Goal: Download file/media

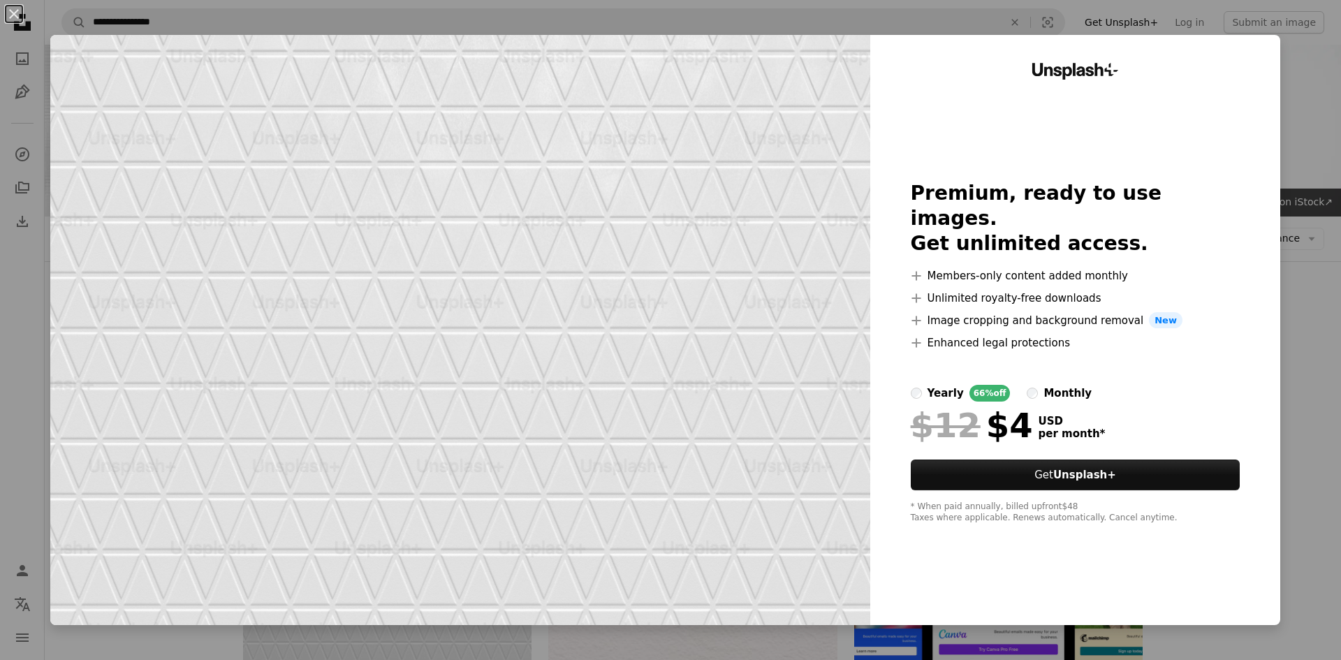
click at [1301, 314] on div "An X shape Unsplash+ Premium, ready to use images. Get unlimited access. A plus…" at bounding box center [670, 330] width 1341 height 660
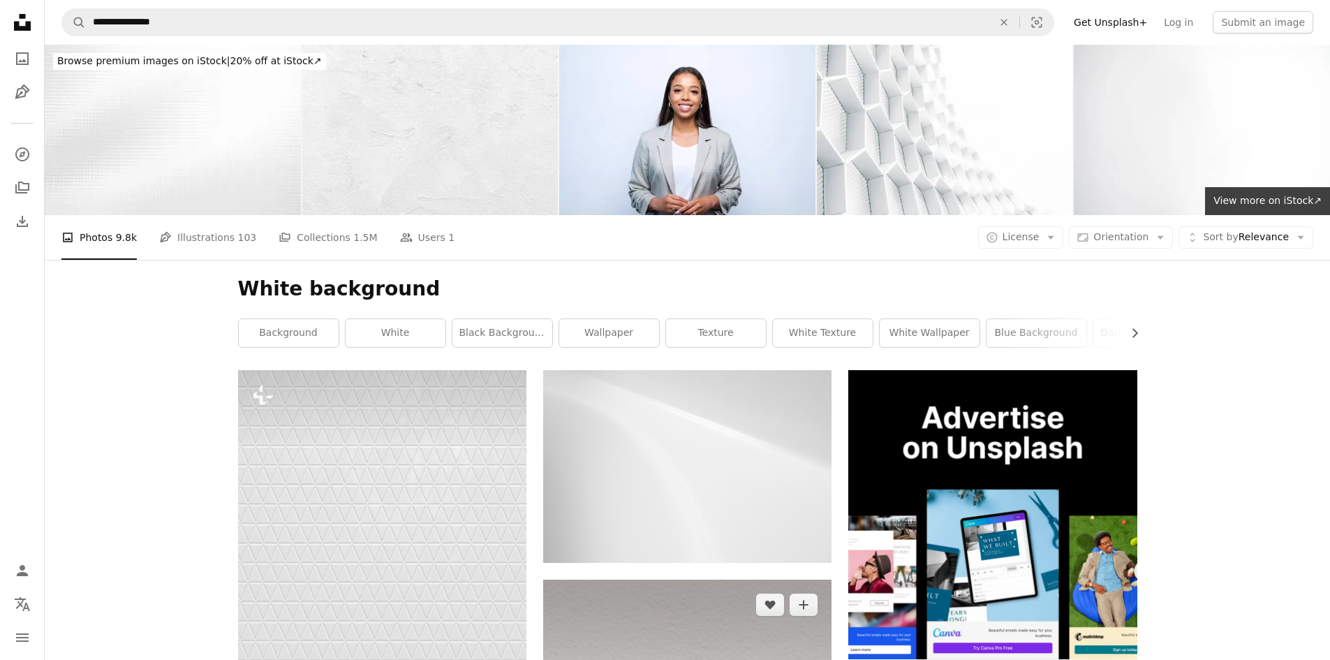
scroll to position [233, 0]
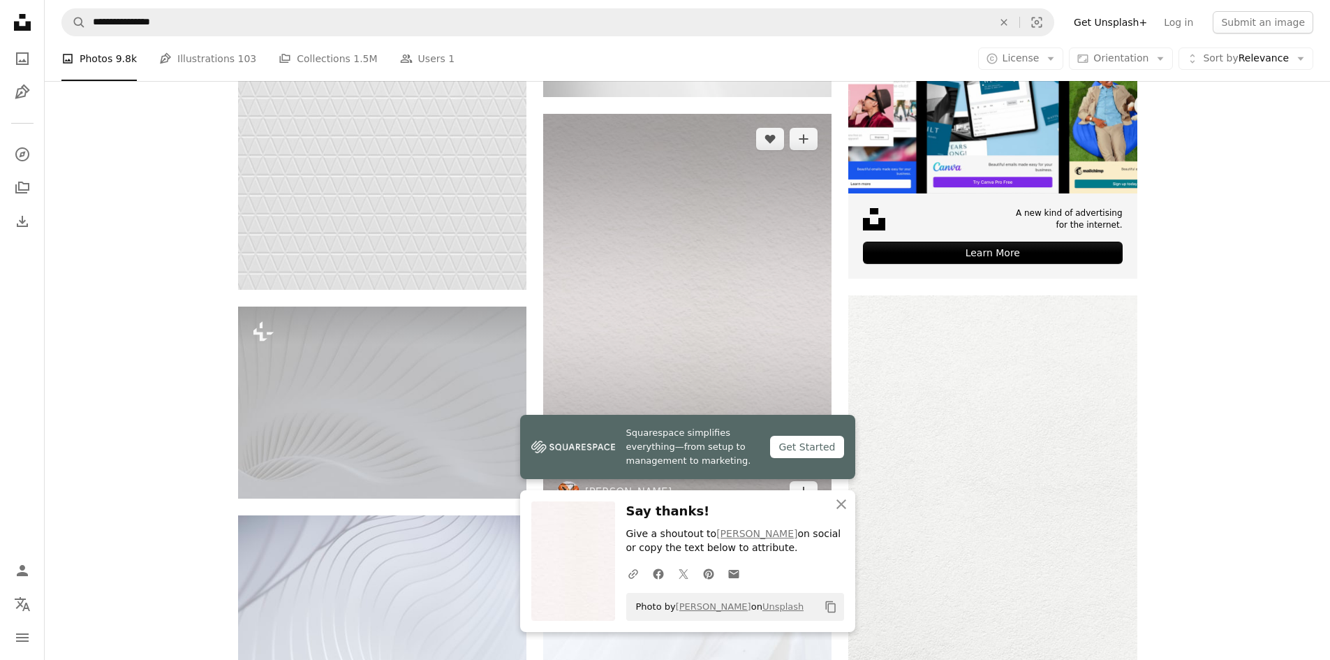
scroll to position [0, 0]
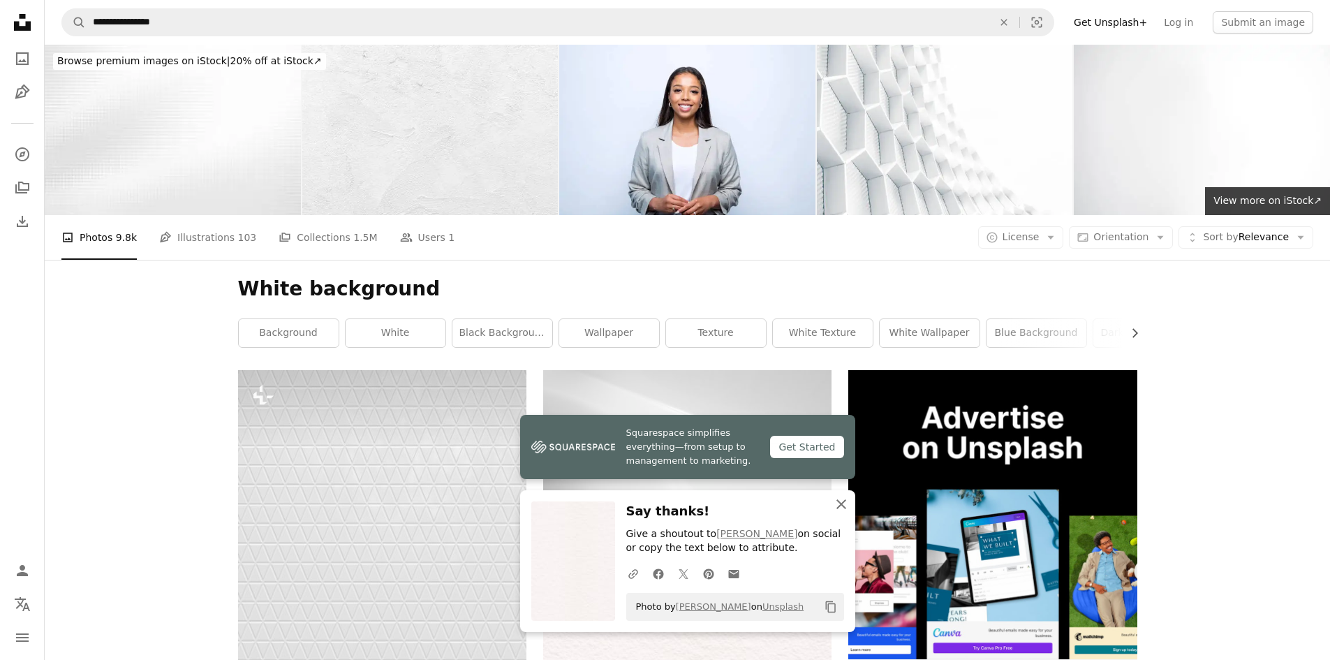
click at [832, 504] on button "An X shape Close" at bounding box center [842, 504] width 28 height 28
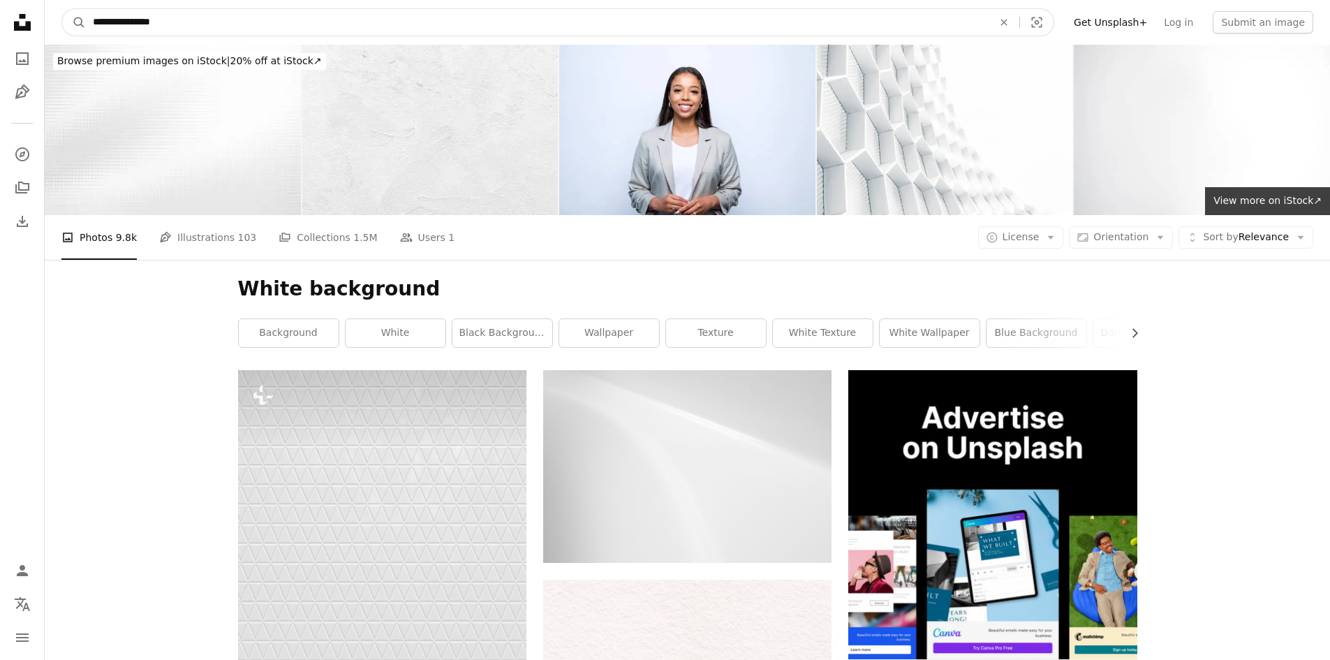
click at [1020, 25] on icon "An X shape" at bounding box center [1004, 22] width 31 height 11
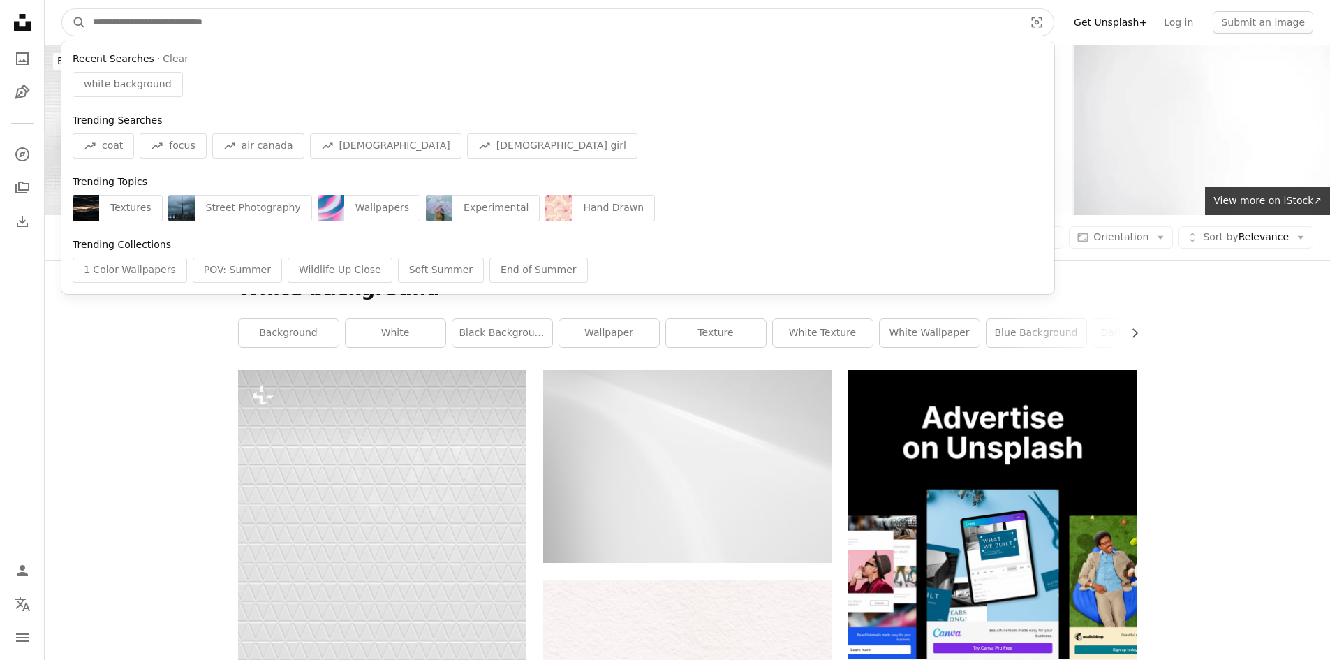
type input "*"
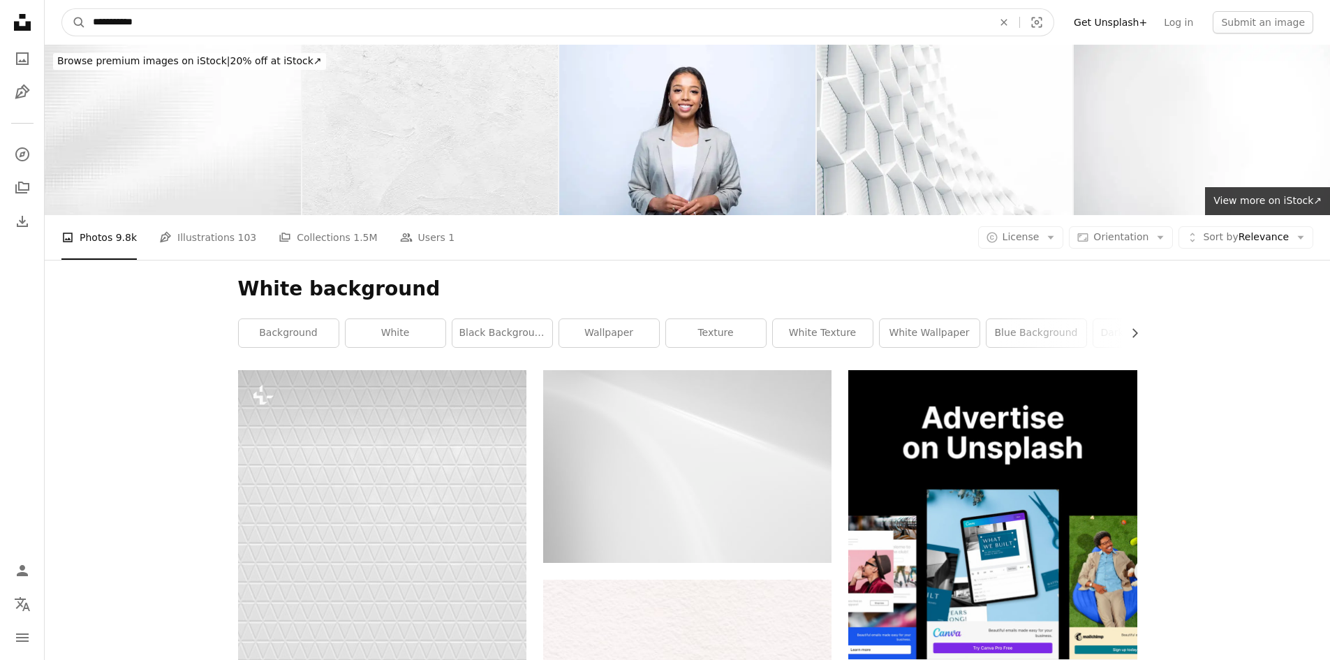
type input "**********"
click at [62, 9] on button "A magnifying glass" at bounding box center [74, 22] width 24 height 27
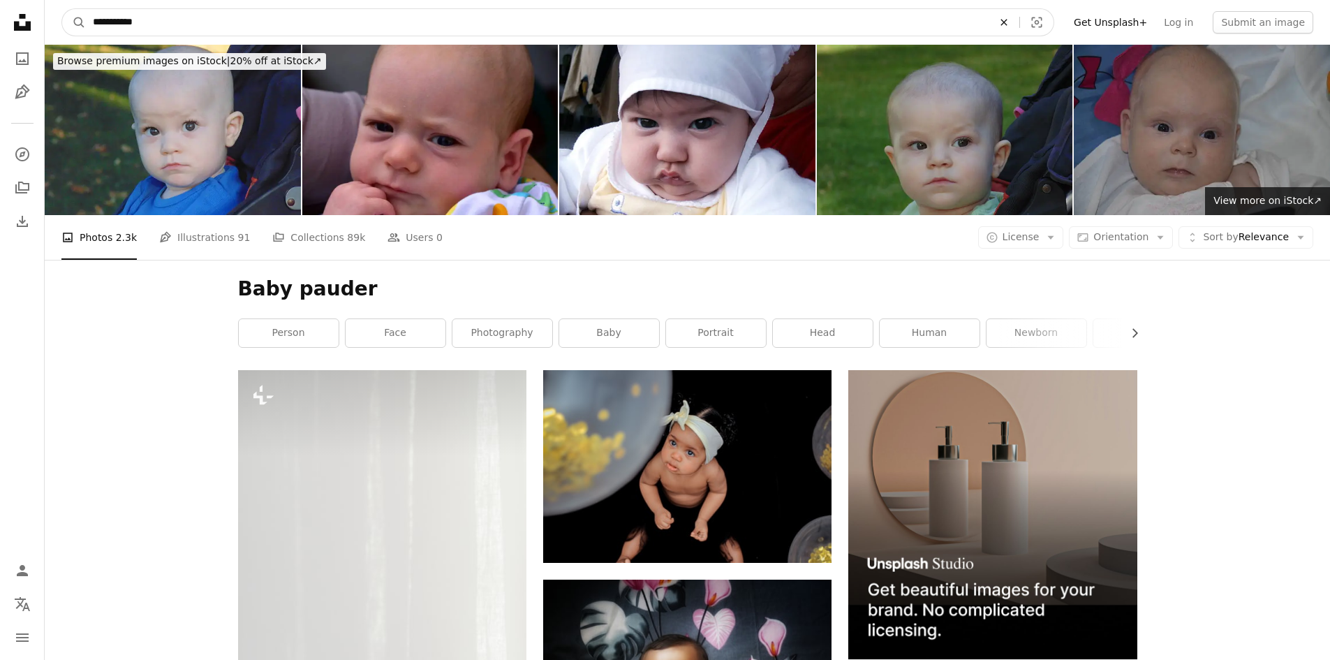
click at [1020, 19] on icon "An X shape" at bounding box center [1004, 22] width 31 height 11
